Goal: Transaction & Acquisition: Purchase product/service

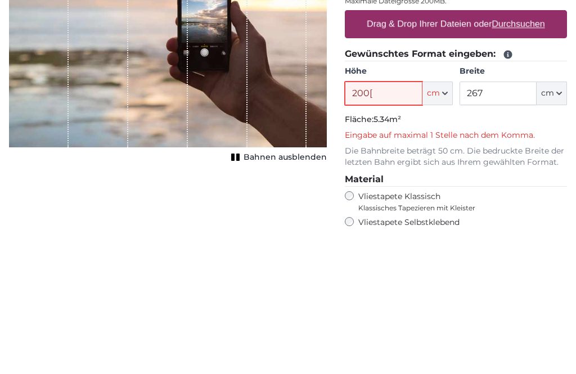
scroll to position [89, 0]
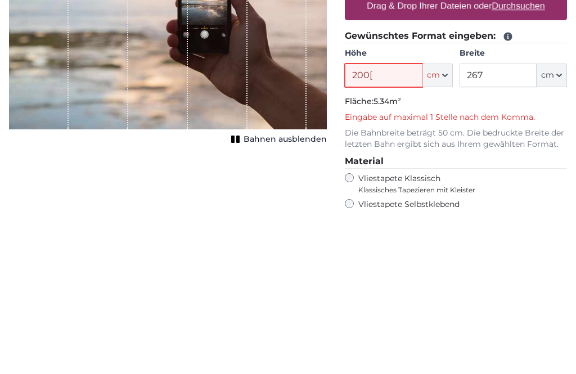
type input "200["
click at [499, 230] on input "267" at bounding box center [498, 242] width 77 height 24
type input "2"
type input "400"
click at [378, 230] on input "200[" at bounding box center [383, 242] width 77 height 24
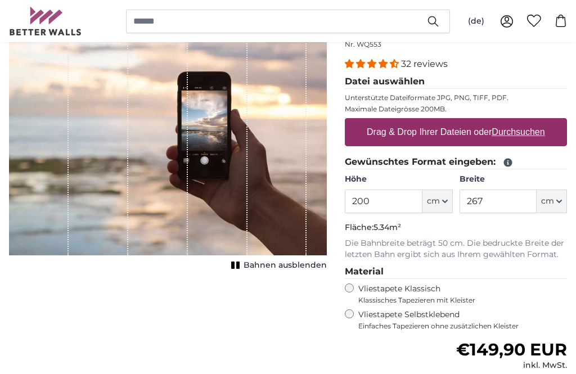
scroll to position [125, 0]
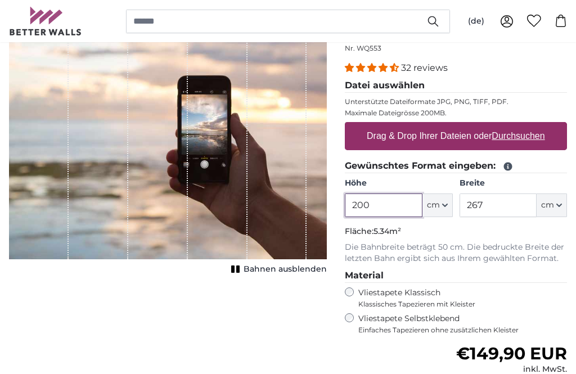
click at [385, 204] on input "200" at bounding box center [383, 206] width 77 height 24
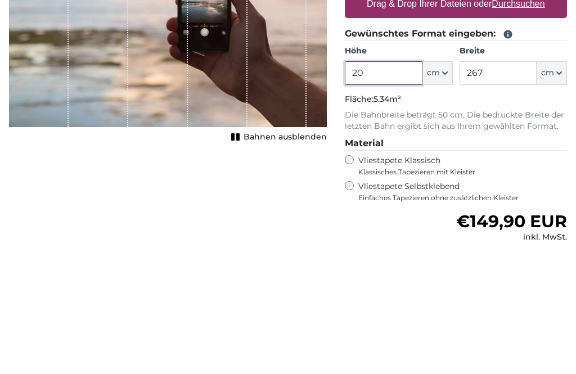
type input "2"
type input "340"
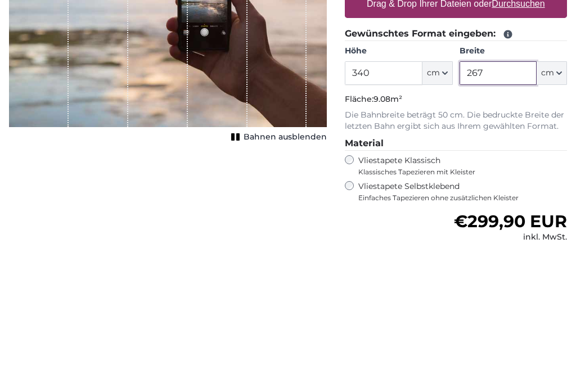
click at [493, 194] on input "267" at bounding box center [498, 206] width 77 height 24
type input "2"
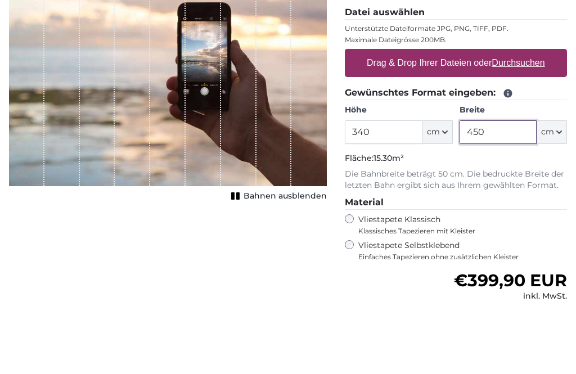
type input "450"
click at [463, 125] on label "Drag & Drop Ihrer Dateien oder Durchsuchen" at bounding box center [455, 136] width 187 height 23
click at [463, 123] on input "Drag & Drop Ihrer Dateien oder Durchsuchen" at bounding box center [456, 124] width 222 height 3
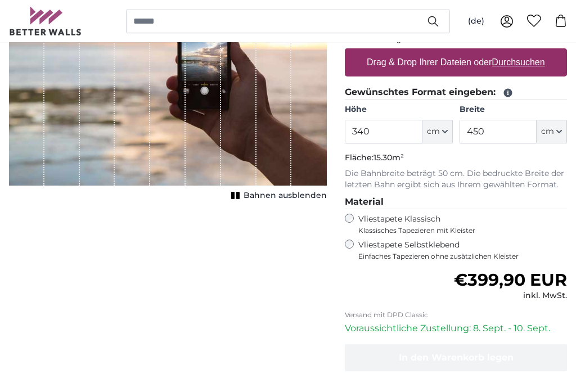
type input "**********"
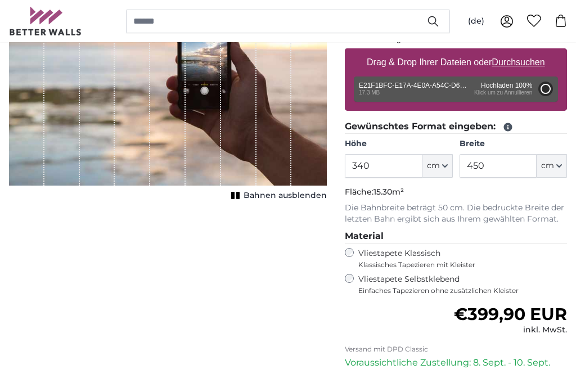
type input "200"
type input "300"
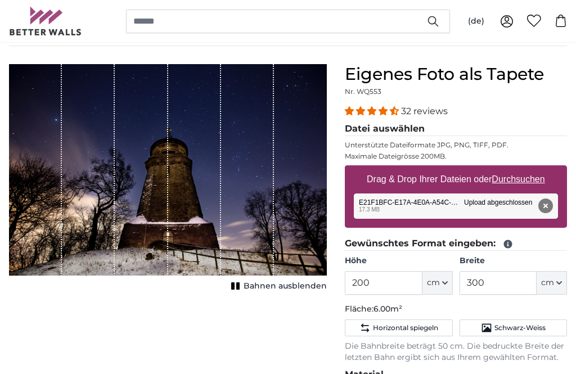
scroll to position [82, 0]
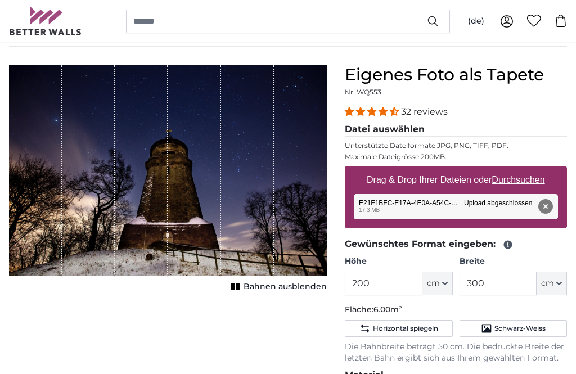
click at [239, 291] on button "Bahnen ausblenden" at bounding box center [277, 287] width 99 height 16
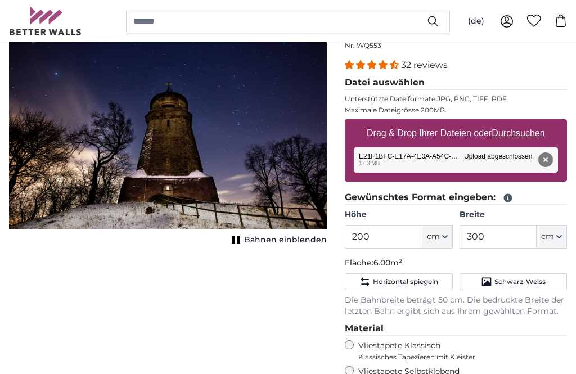
scroll to position [125, 0]
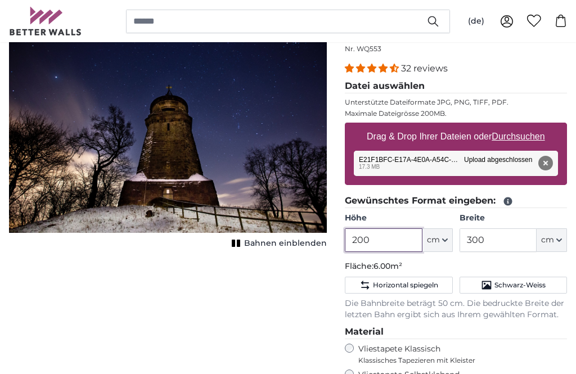
click at [385, 241] on input "200" at bounding box center [383, 240] width 77 height 24
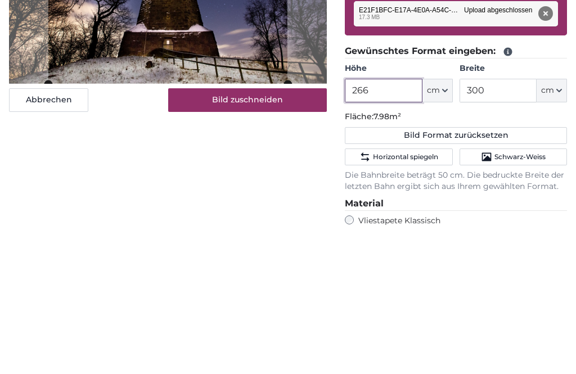
type input "266"
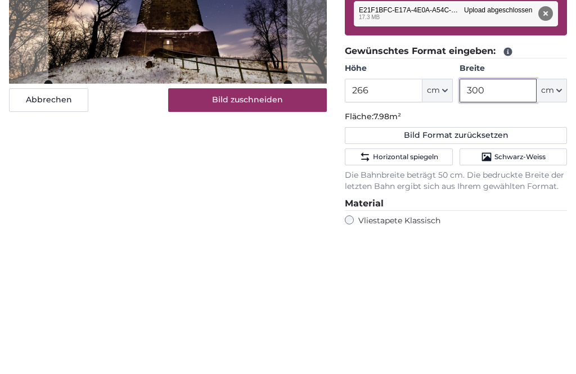
click at [500, 228] on input "300" at bounding box center [498, 240] width 77 height 24
type input "3"
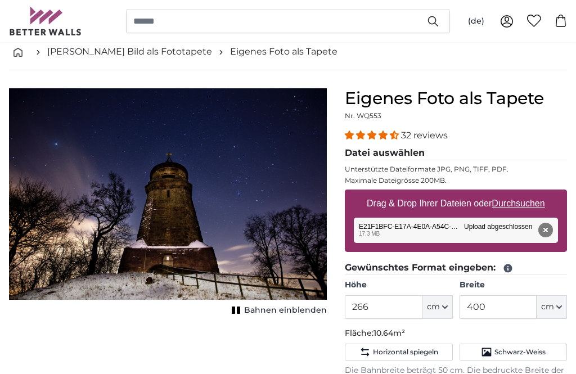
scroll to position [84, 0]
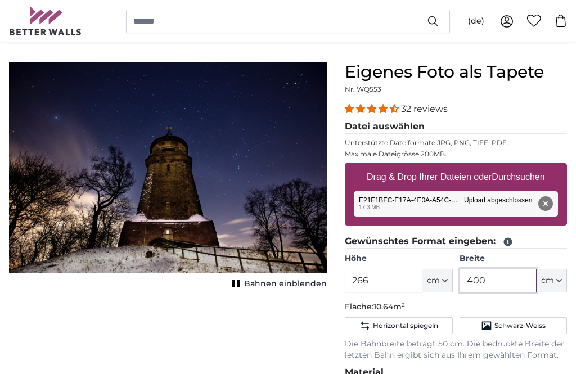
type input "400"
click at [266, 286] on span "Bahnen einblenden" at bounding box center [285, 284] width 83 height 11
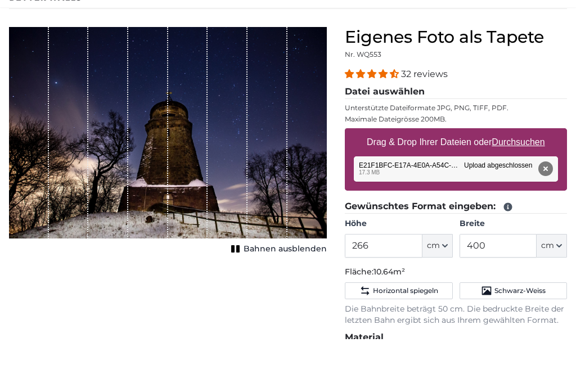
scroll to position [120, 0]
